Goal: Information Seeking & Learning: Find specific page/section

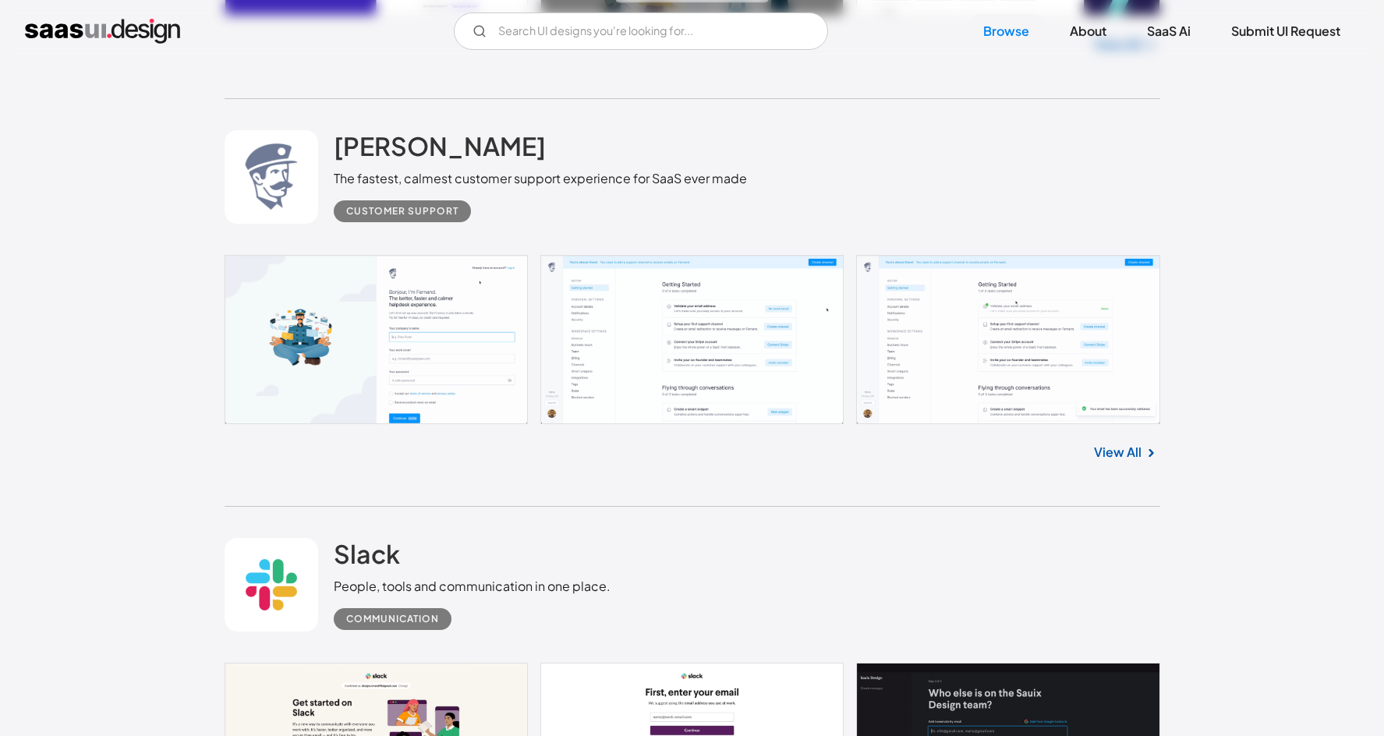
scroll to position [981, 0]
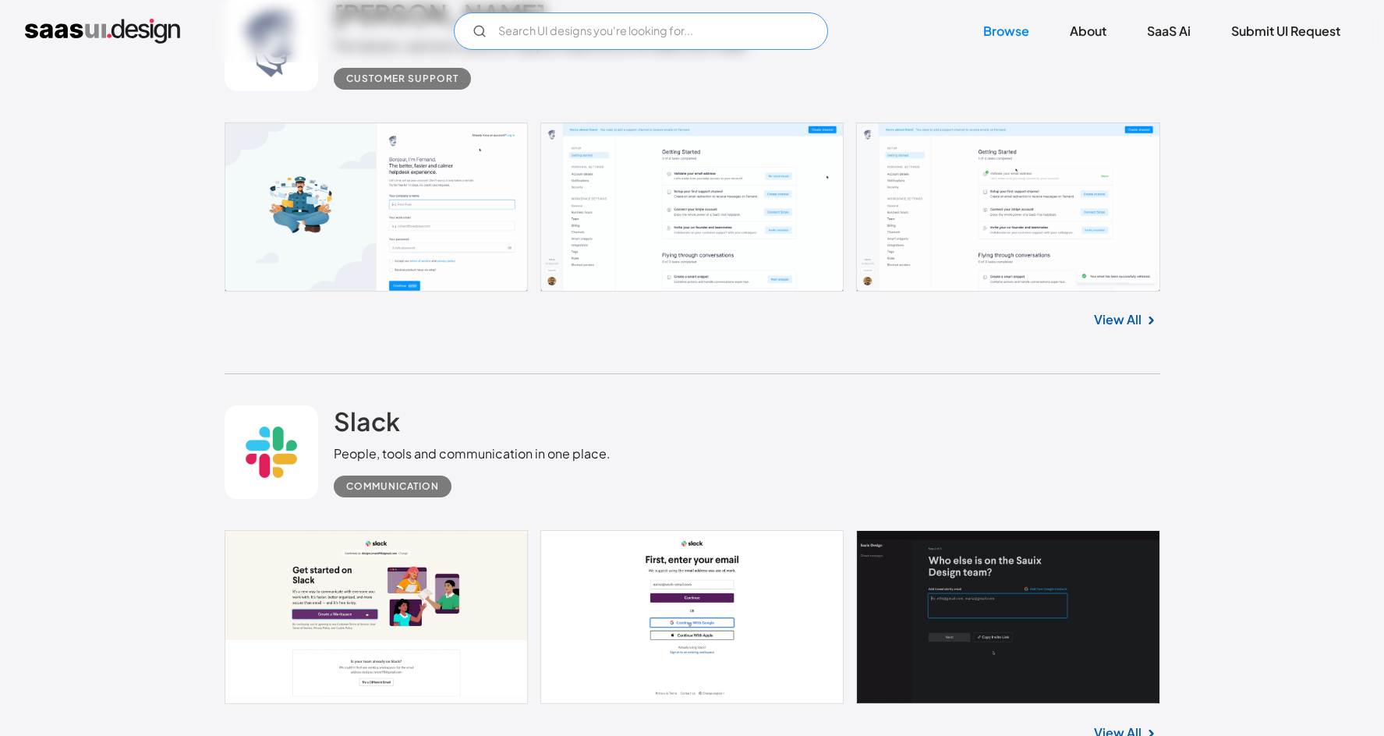
click at [578, 34] on input "Email Form" at bounding box center [641, 30] width 374 height 37
type input "c"
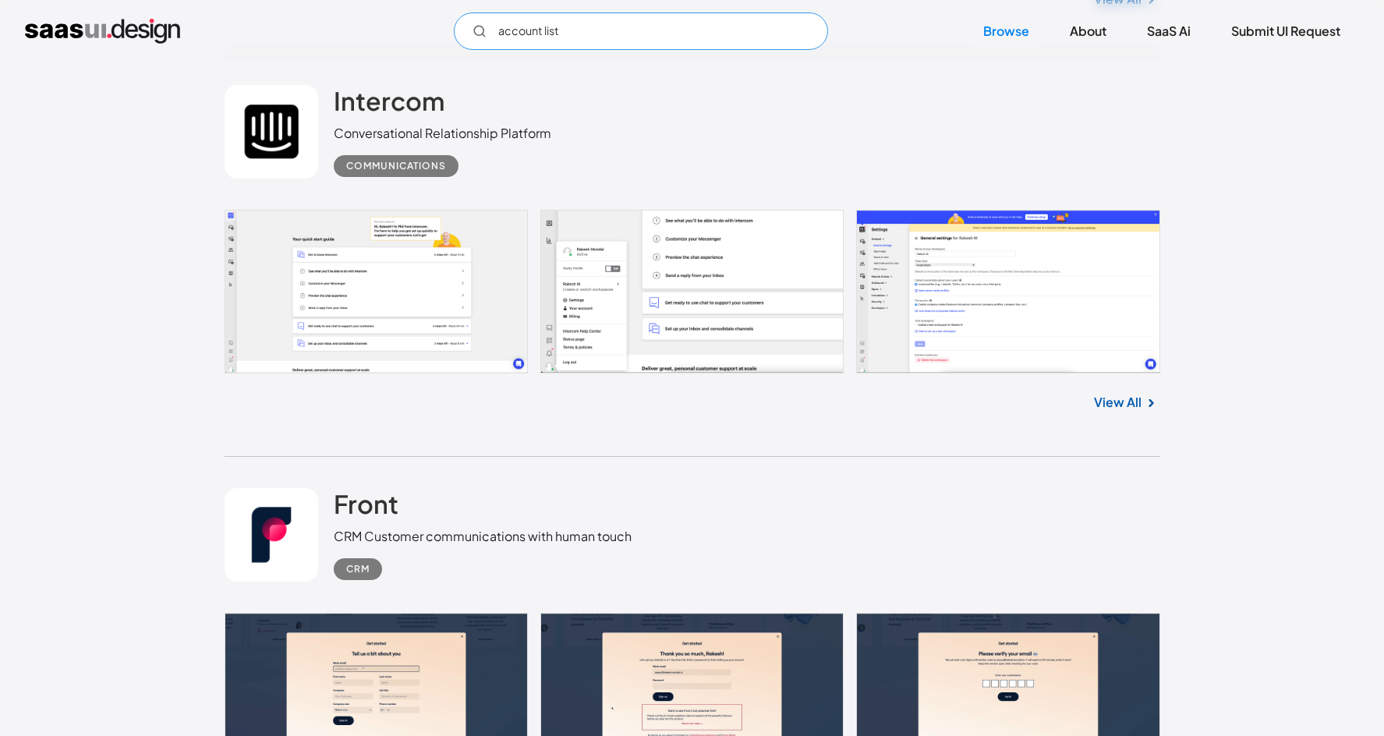
scroll to position [2135, 0]
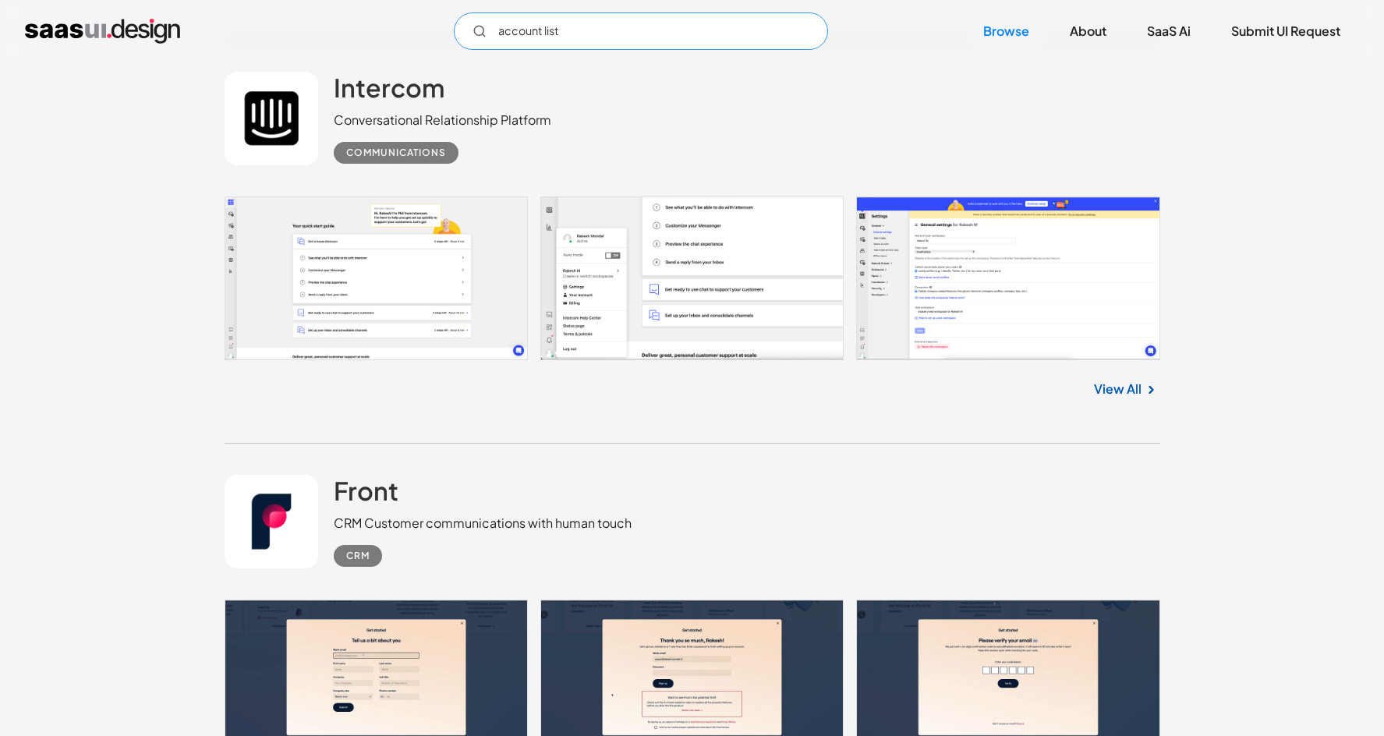
type input "account list"
click at [426, 246] on link at bounding box center [692, 278] width 935 height 164
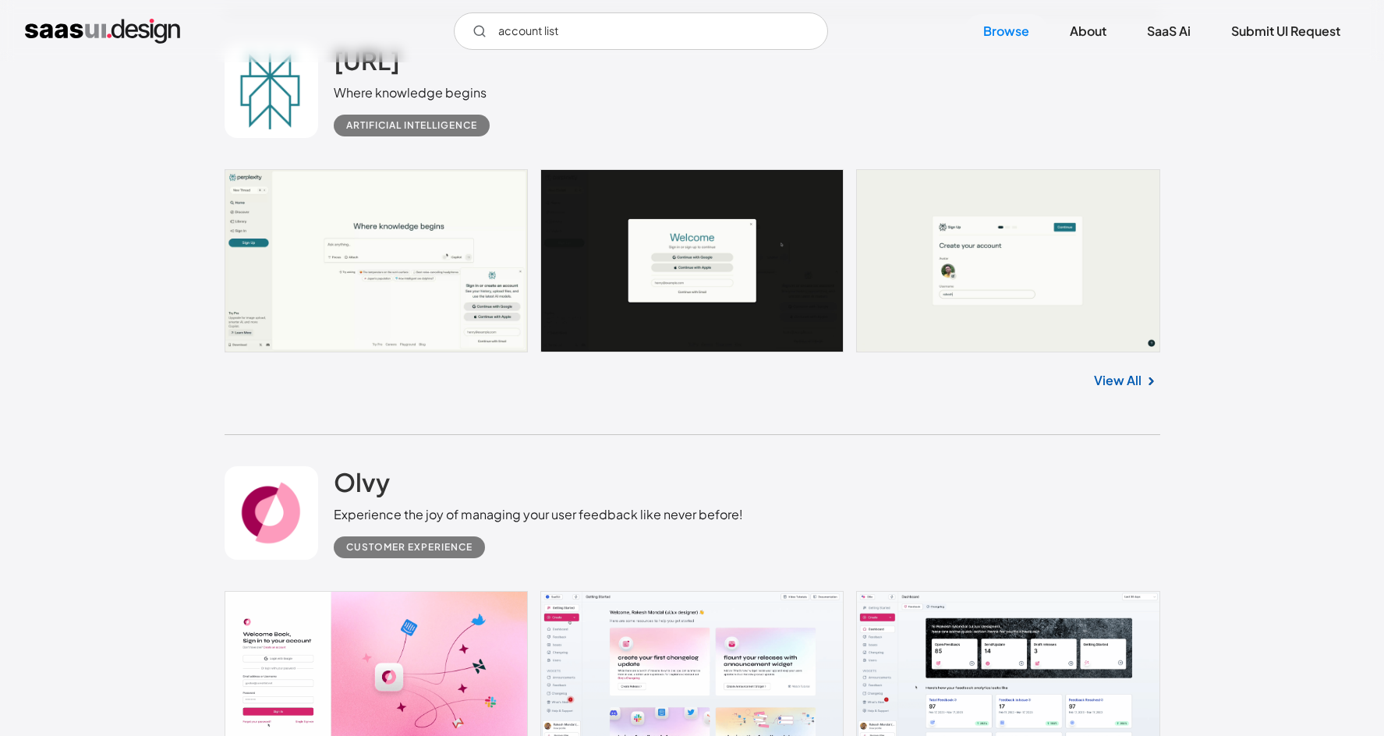
scroll to position [3463, 0]
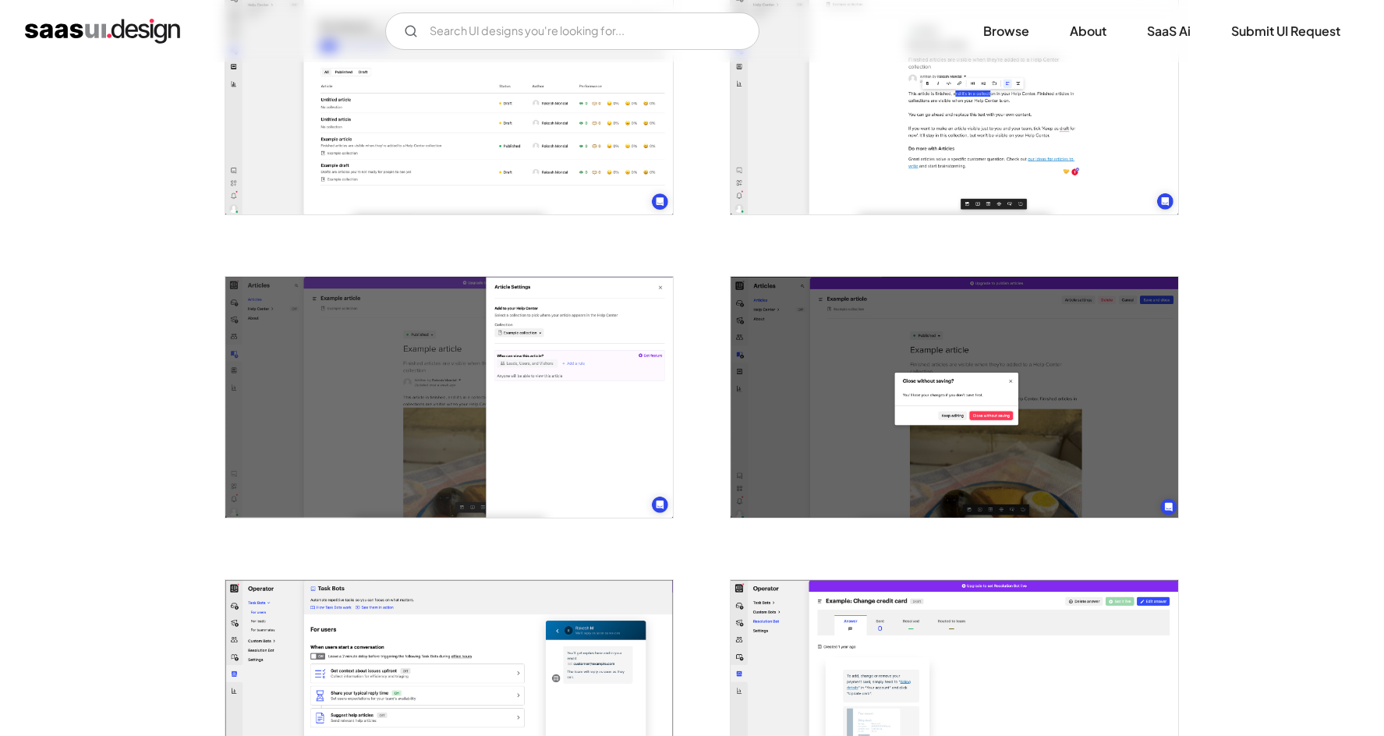
scroll to position [1987, 0]
